Goal: Find contact information: Find contact information

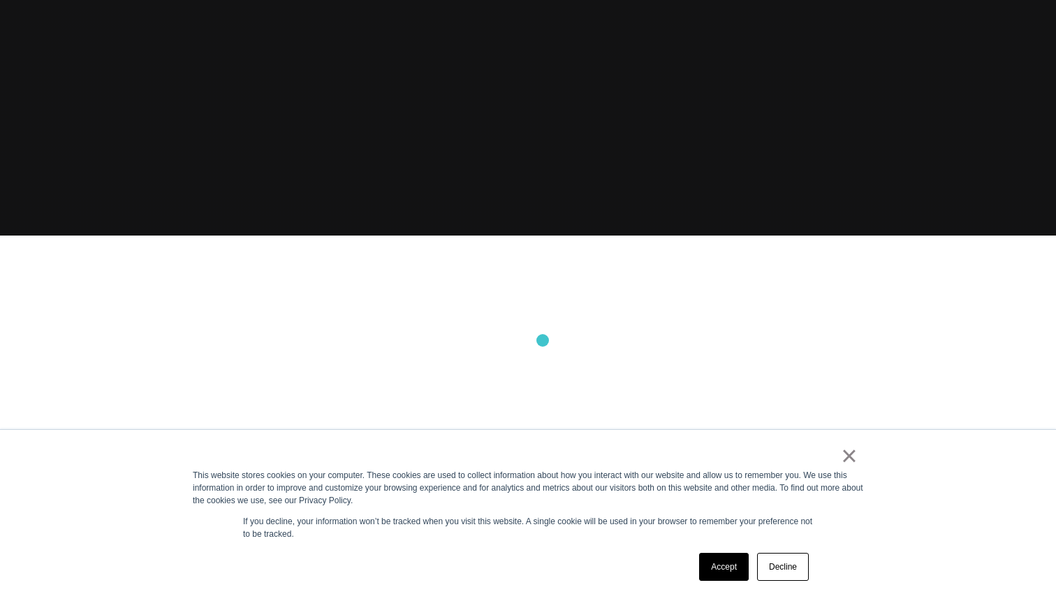
scroll to position [377, 0]
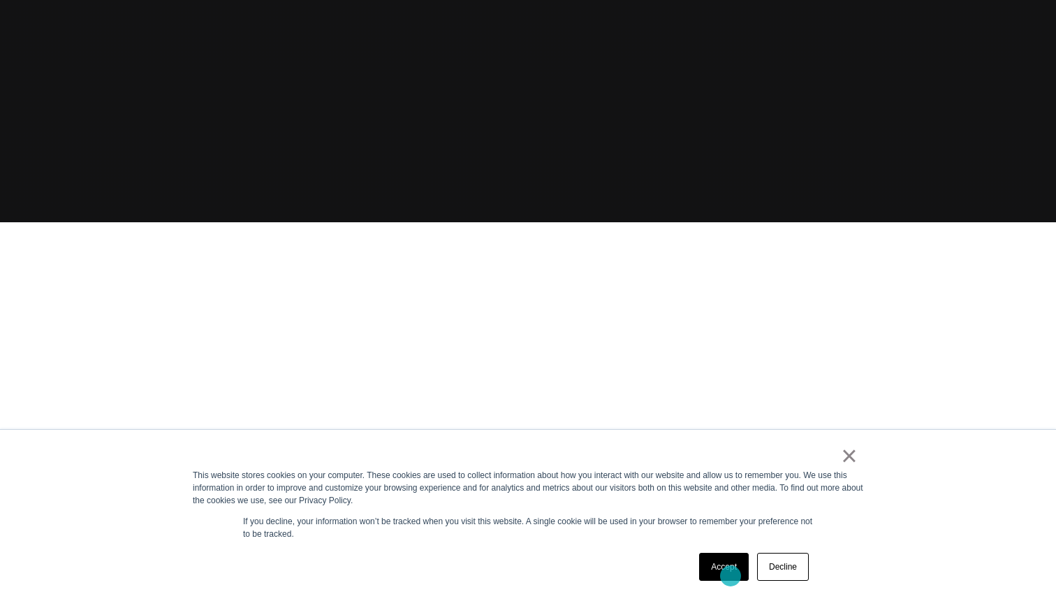
click at [731, 576] on link "Accept" at bounding box center [724, 567] width 50 height 28
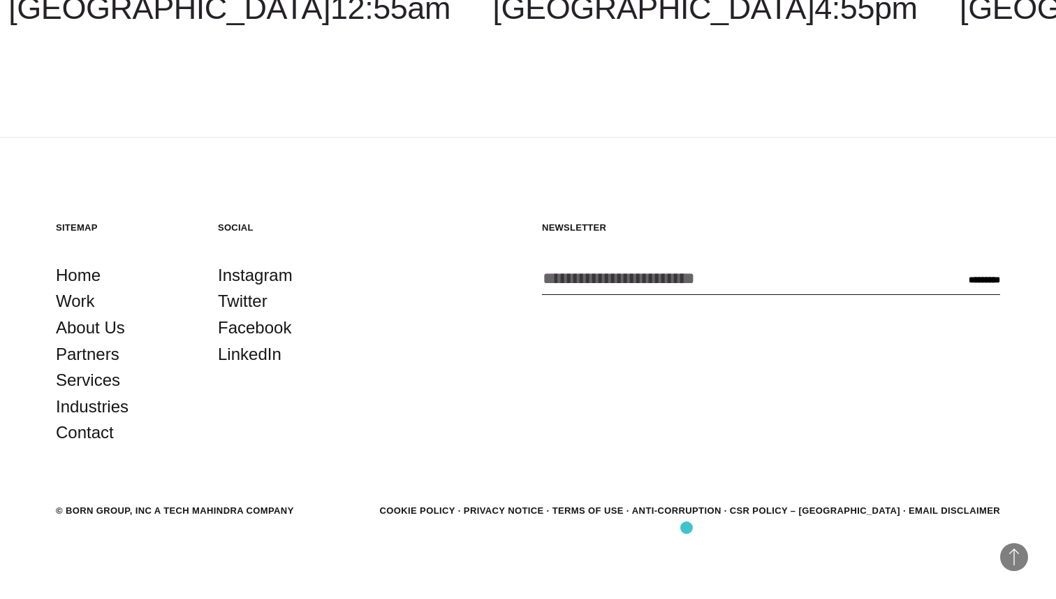
scroll to position [4230, 0]
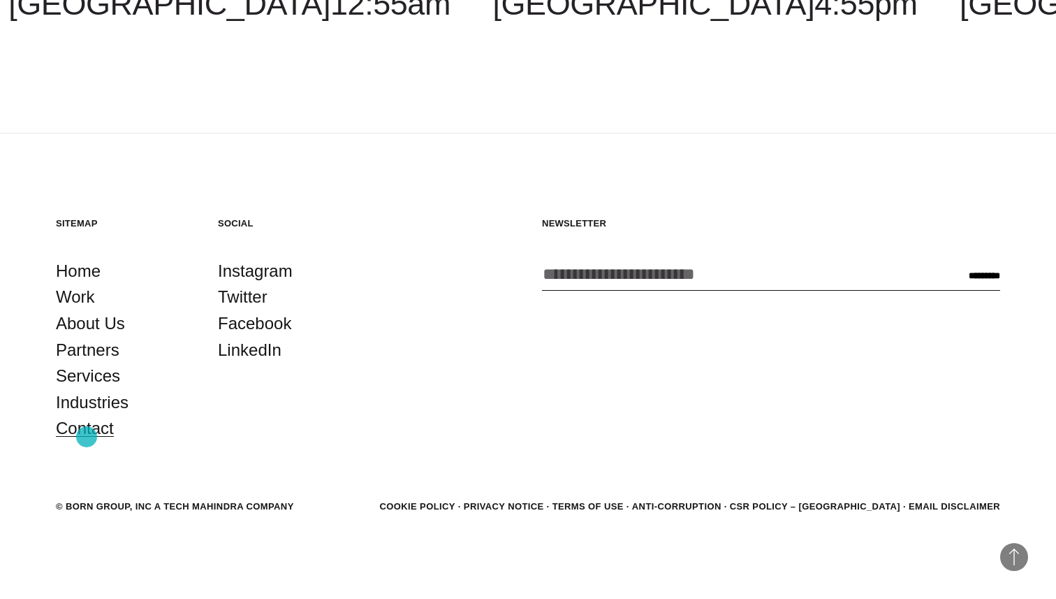
click at [87, 437] on link "Contact" at bounding box center [85, 428] width 58 height 27
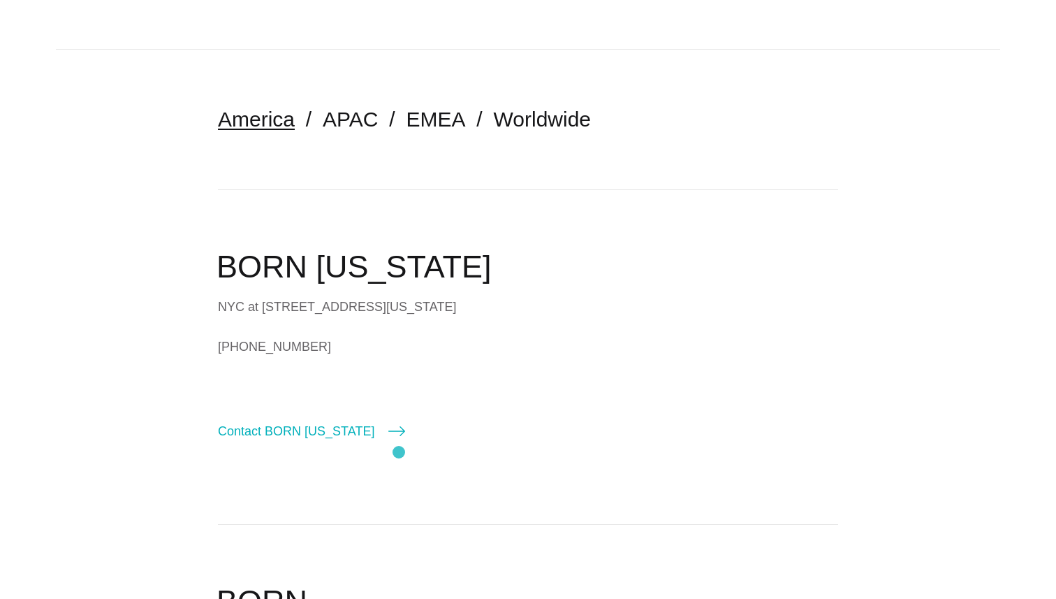
scroll to position [281, 0]
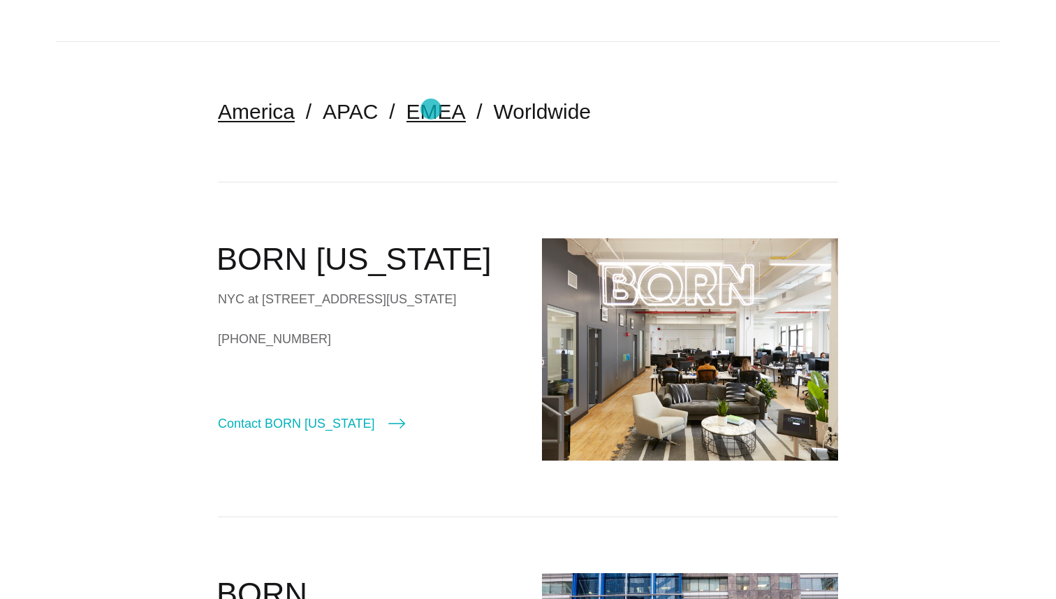
click at [430, 112] on link "EMEA" at bounding box center [436, 111] width 59 height 23
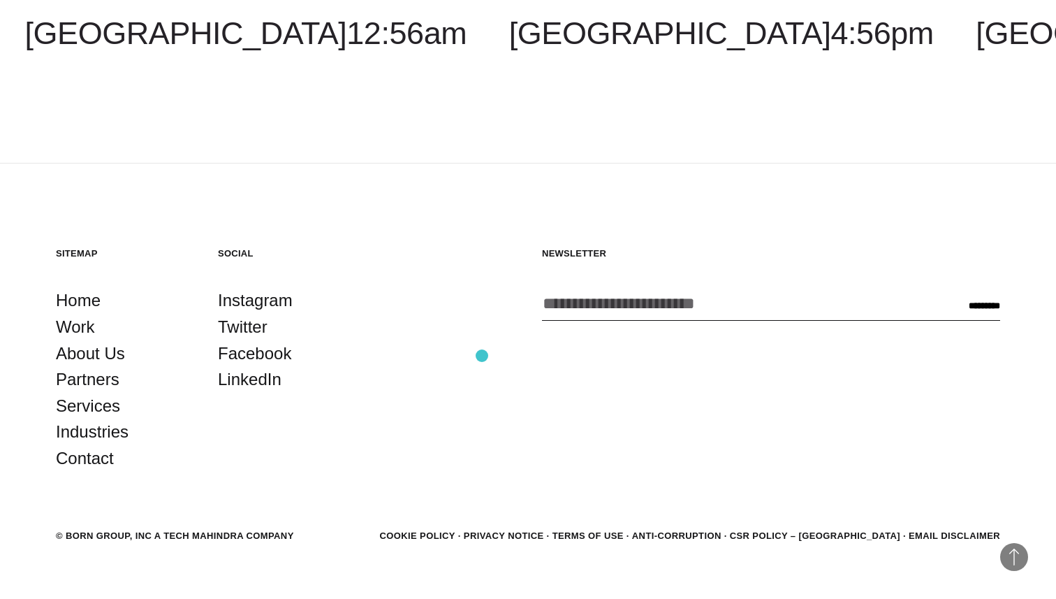
scroll to position [1001, 0]
